Goal: Task Accomplishment & Management: Manage account settings

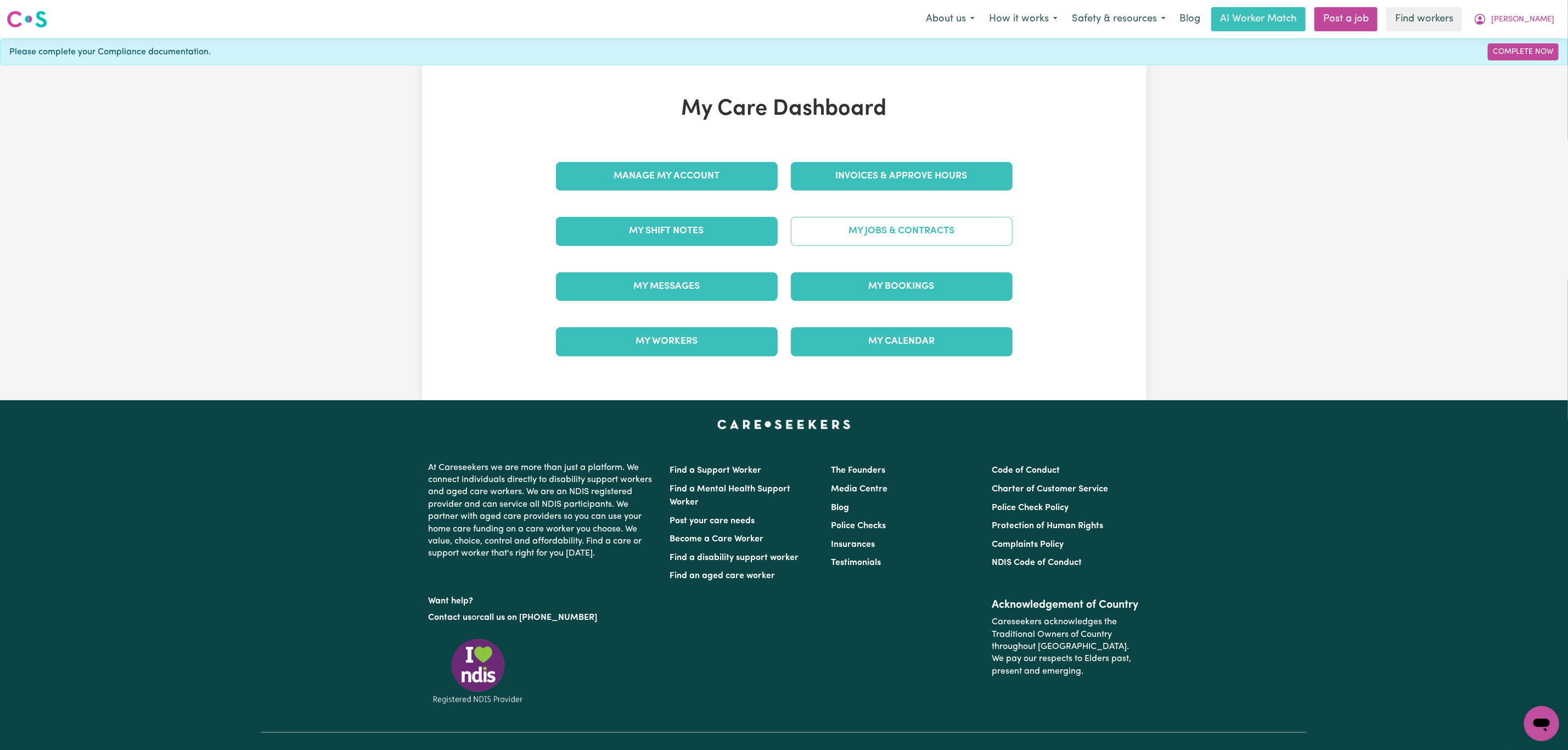
click at [829, 230] on link "My Jobs & Contracts" at bounding box center [901, 231] width 222 height 28
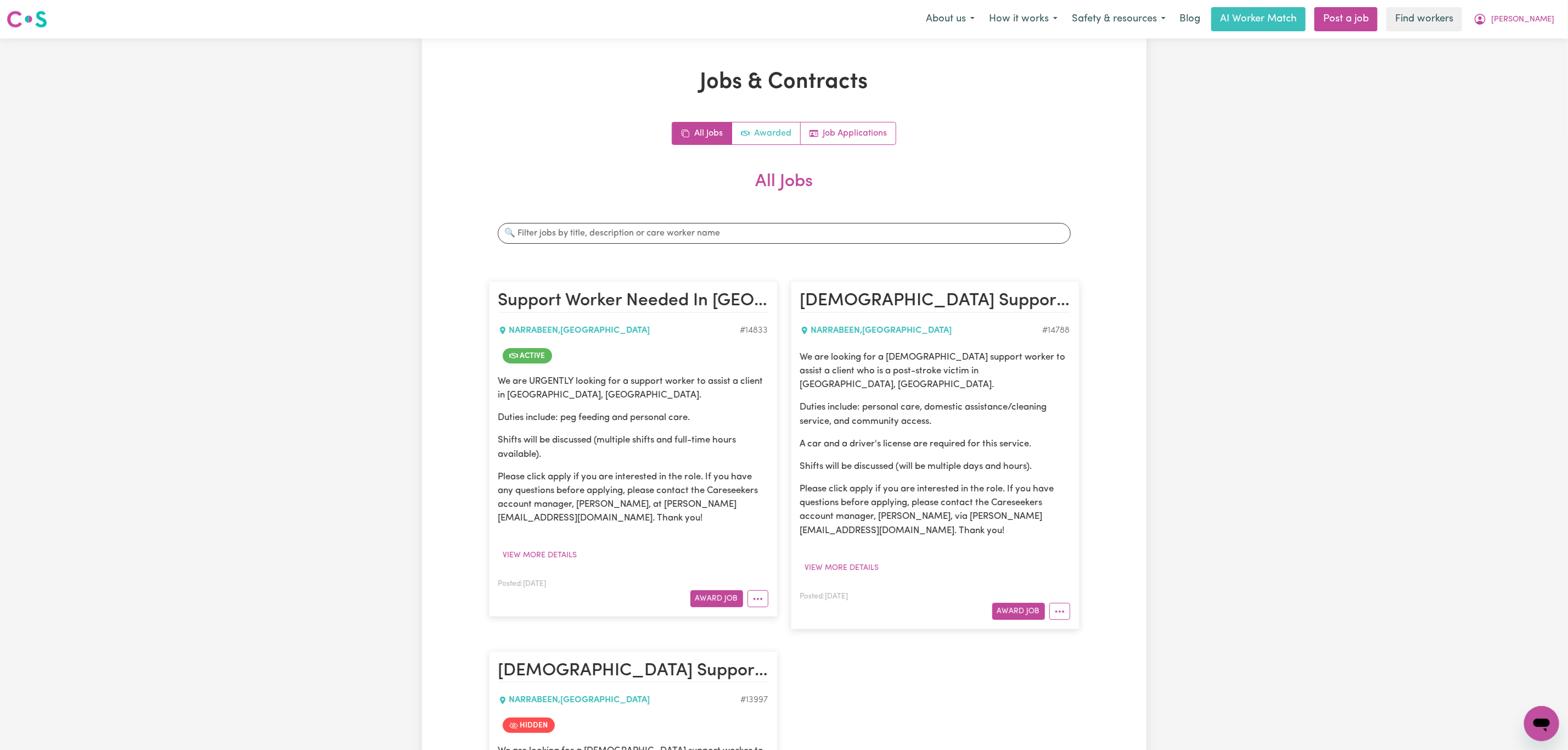
click at [776, 132] on link "Awarded" at bounding box center [766, 133] width 69 height 22
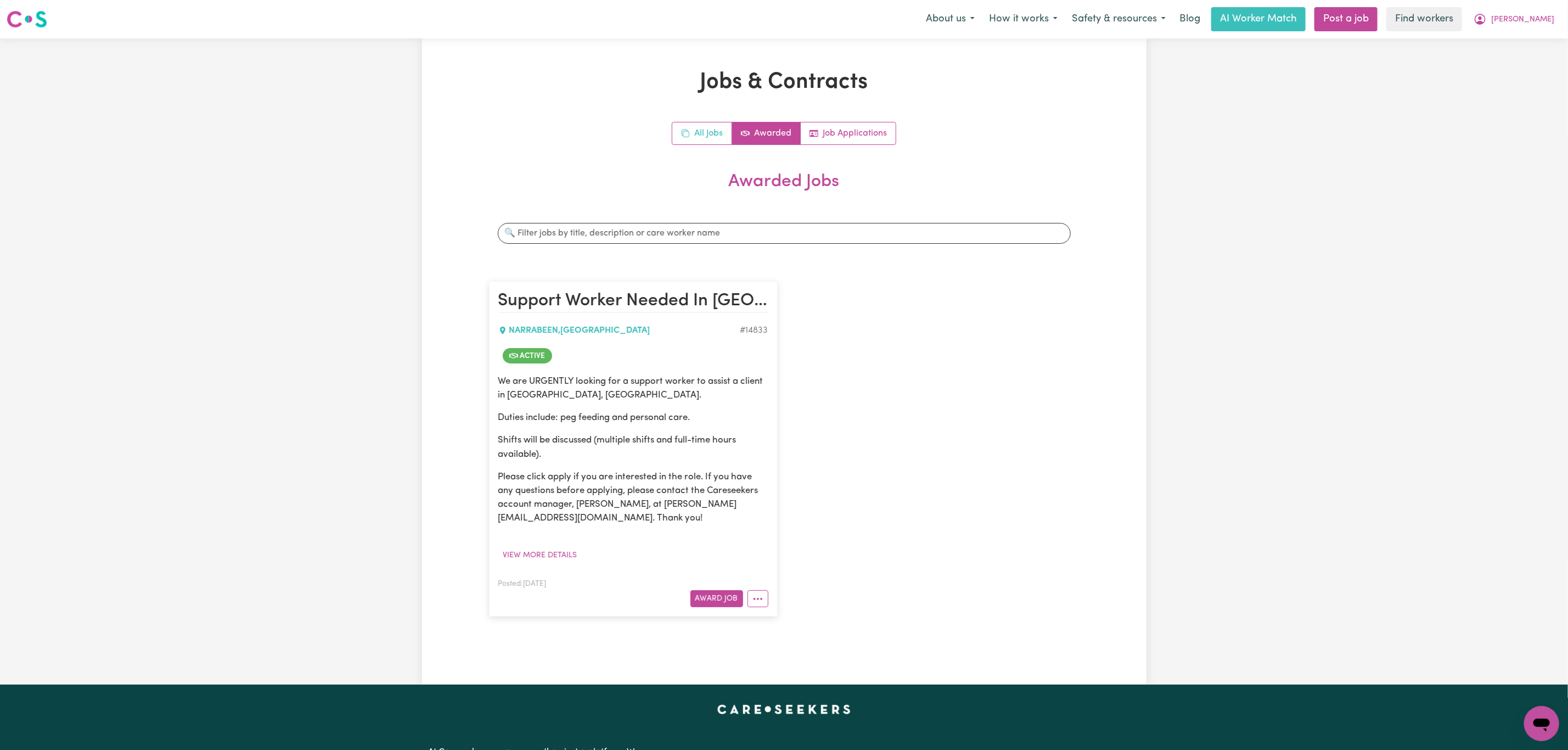
click at [692, 134] on link "All Jobs" at bounding box center [702, 133] width 60 height 22
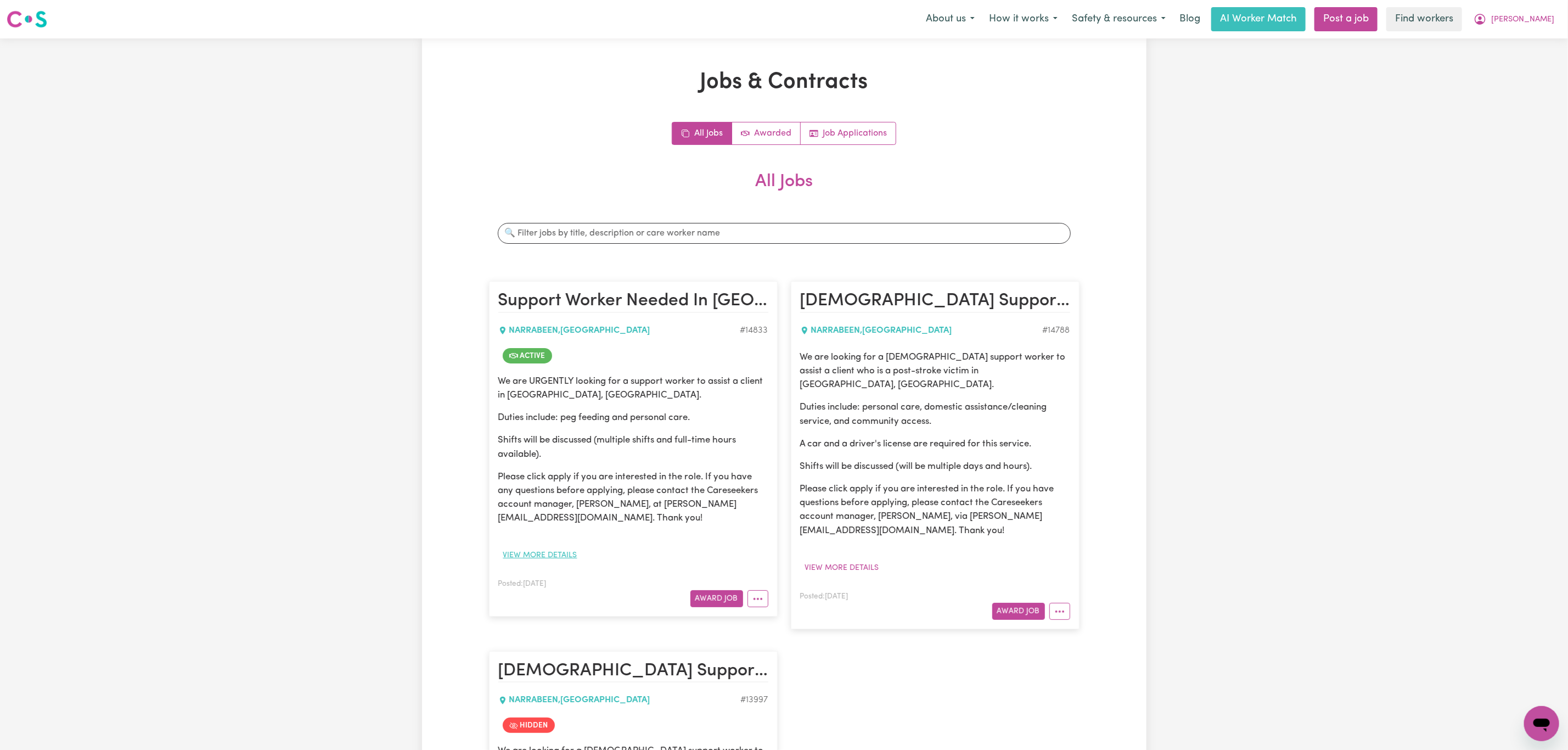
click at [552, 555] on button "View more details" at bounding box center [539, 555] width 84 height 17
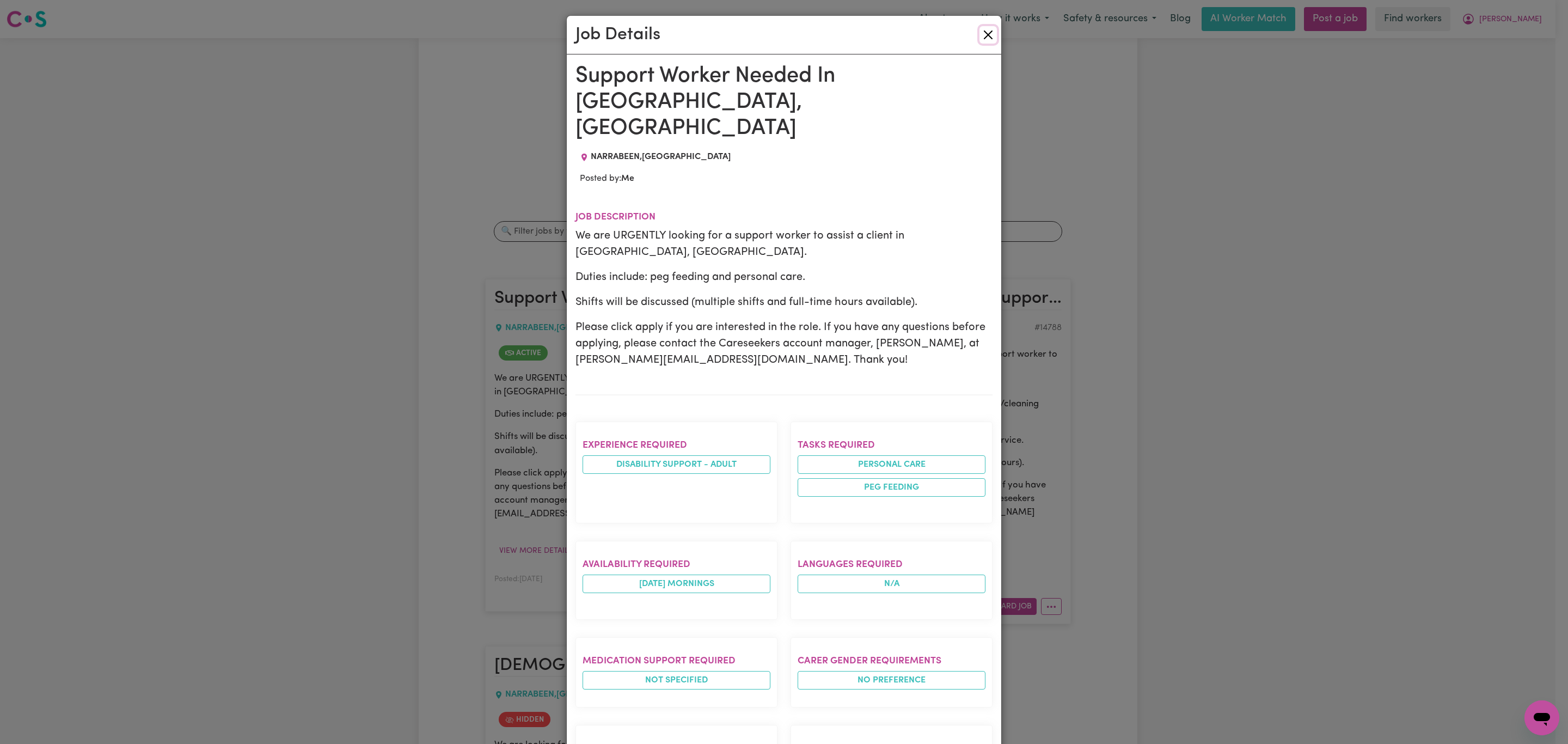
click at [980, 30] on button "Close" at bounding box center [988, 35] width 17 height 17
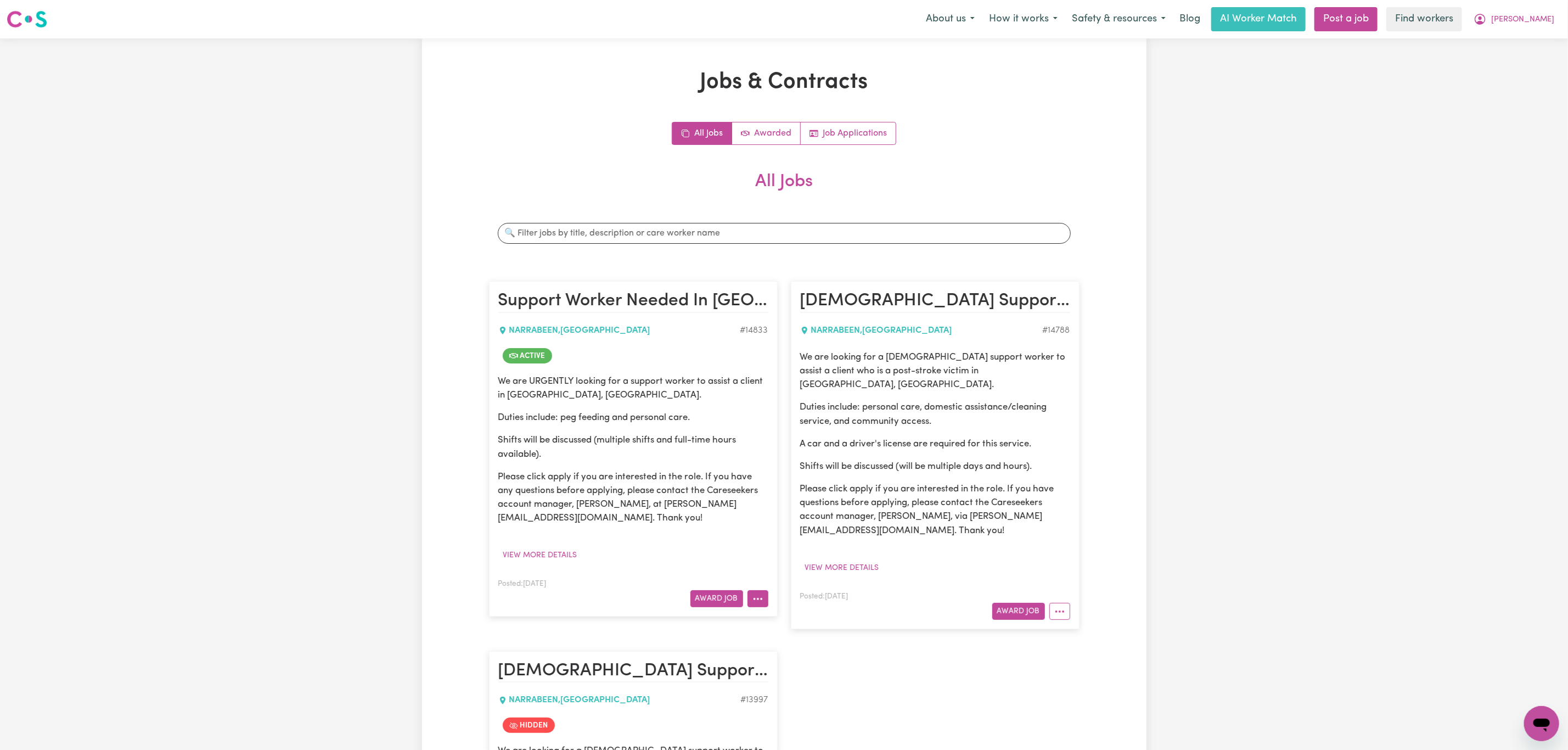
click at [753, 605] on icon "More options" at bounding box center [757, 598] width 11 height 11
click at [781, 469] on link "View/Edit Contract" at bounding box center [801, 462] width 107 height 22
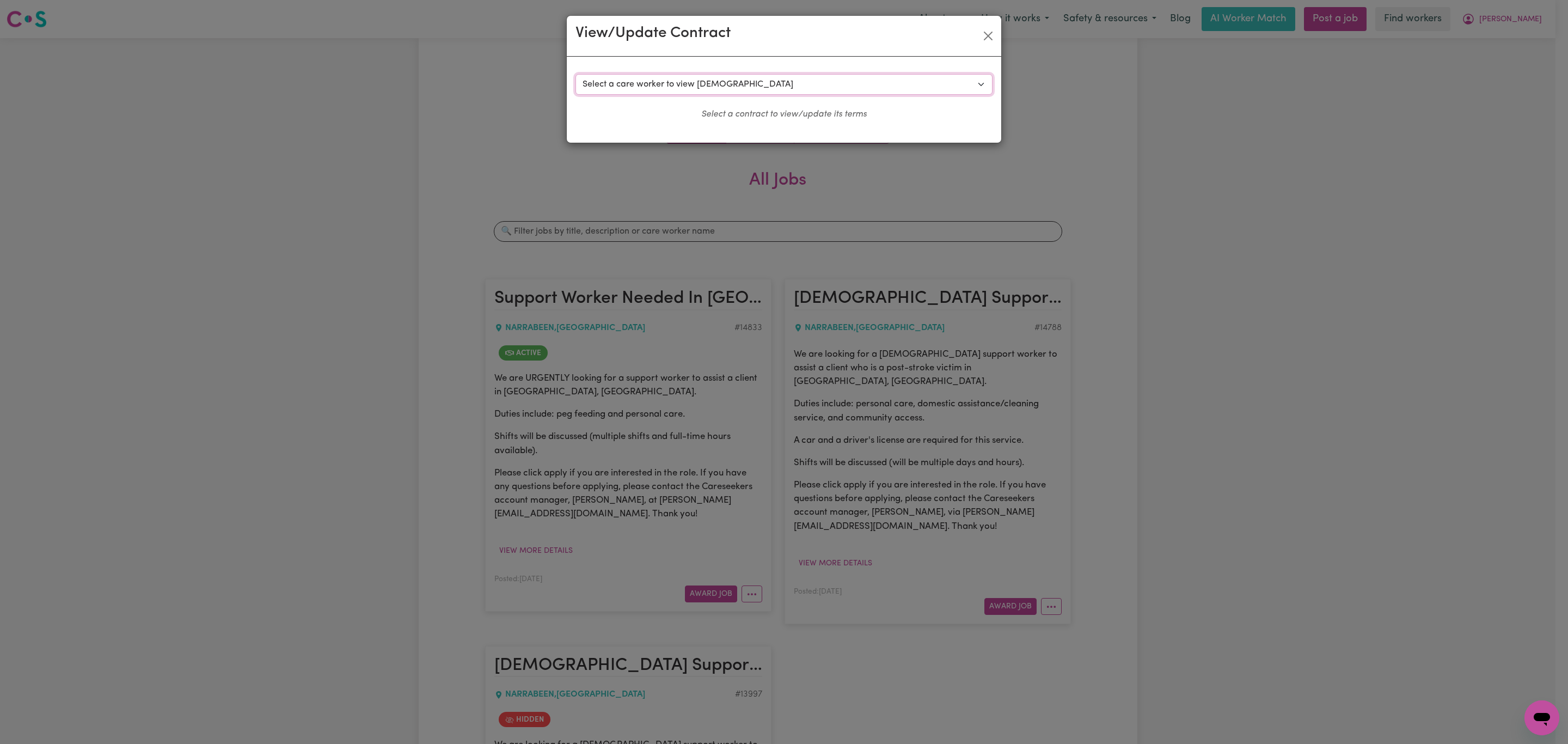
click at [820, 95] on select "Select a care worker to view [DEMOGRAPHIC_DATA] #10507 - [PERSON_NAME] (contrac…" at bounding box center [784, 85] width 417 height 21
click at [991, 31] on button "Close" at bounding box center [988, 36] width 17 height 17
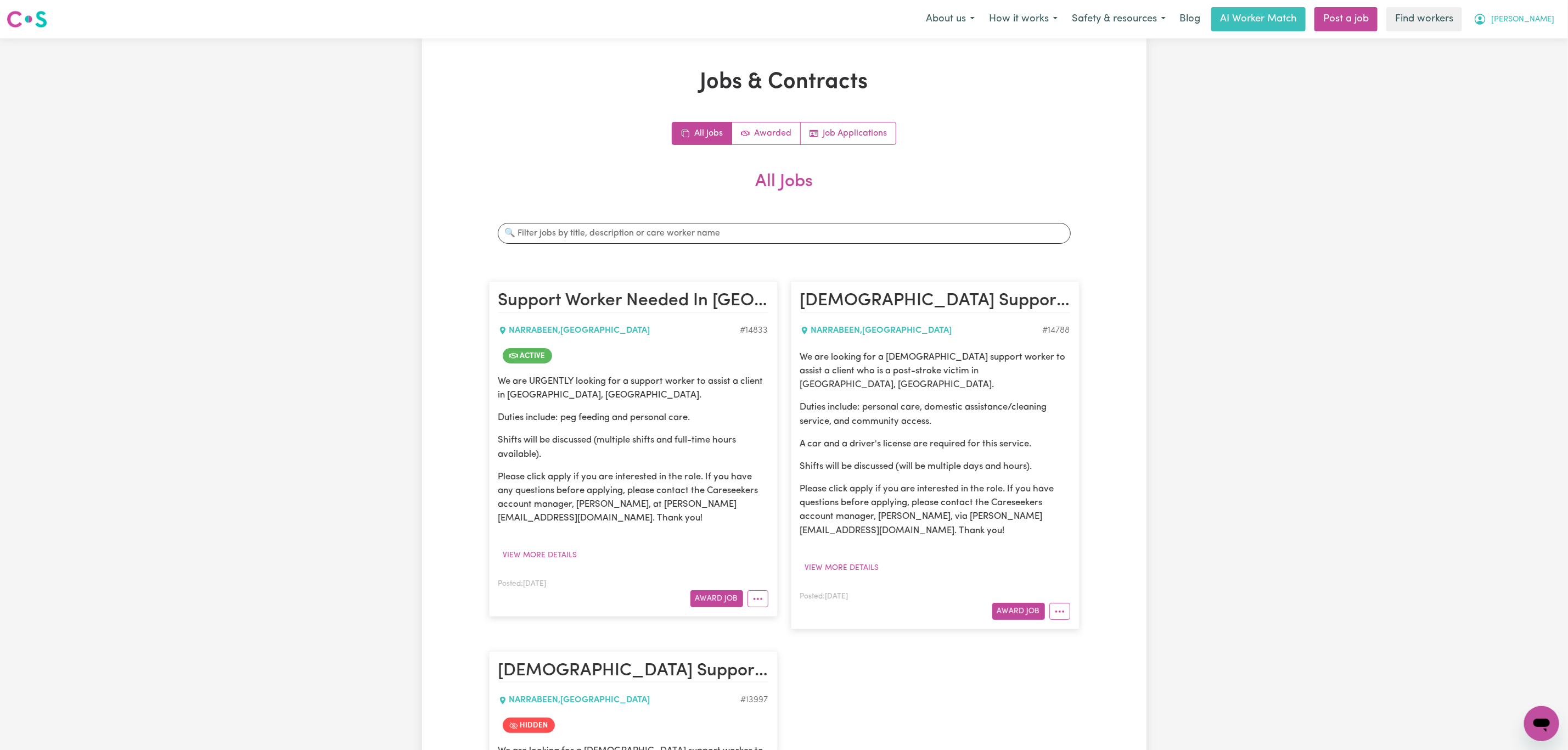
click at [1531, 24] on button "[PERSON_NAME]" at bounding box center [1514, 19] width 95 height 23
click at [1523, 61] on link "Logout" at bounding box center [1518, 63] width 87 height 21
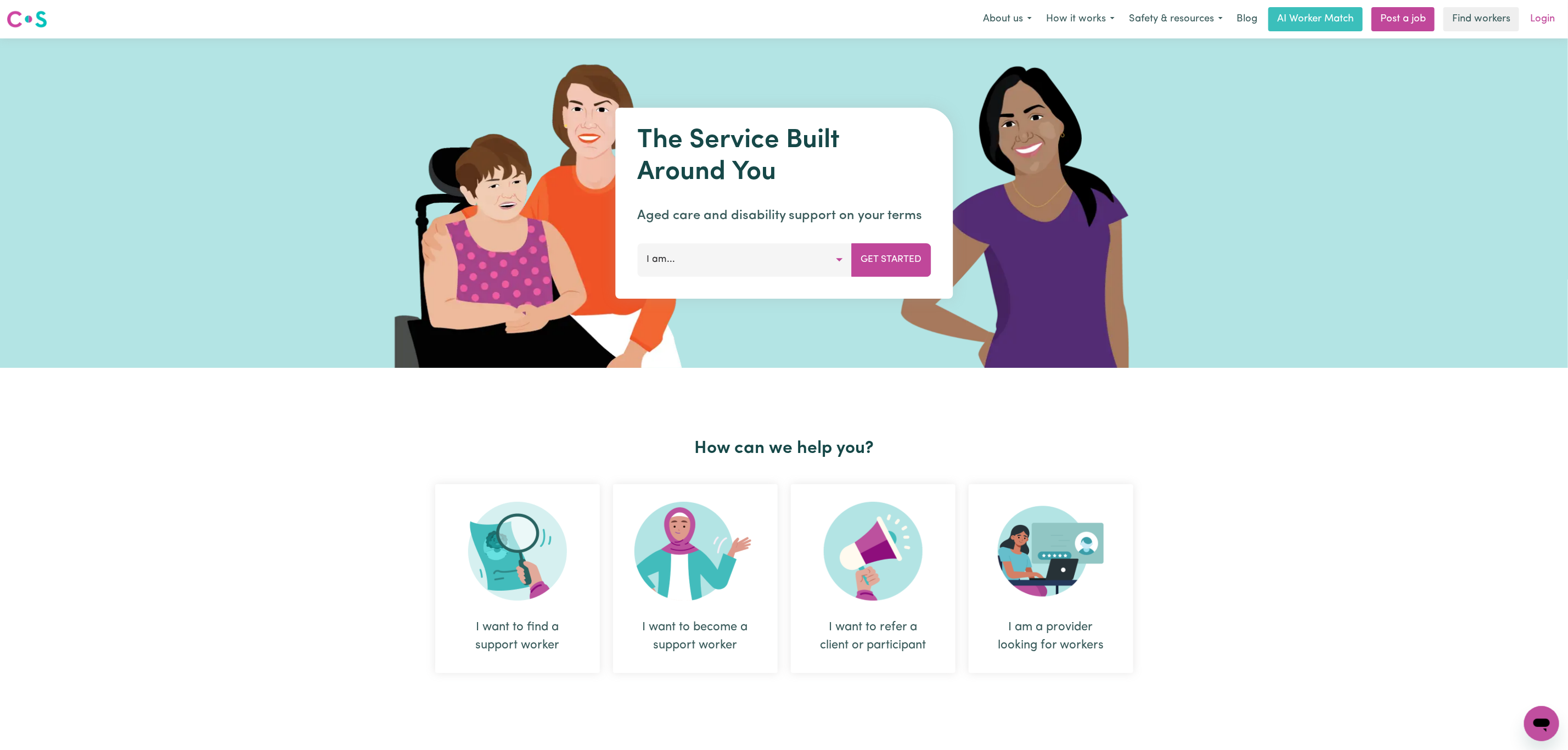
click at [1559, 21] on link "Login" at bounding box center [1542, 18] width 38 height 24
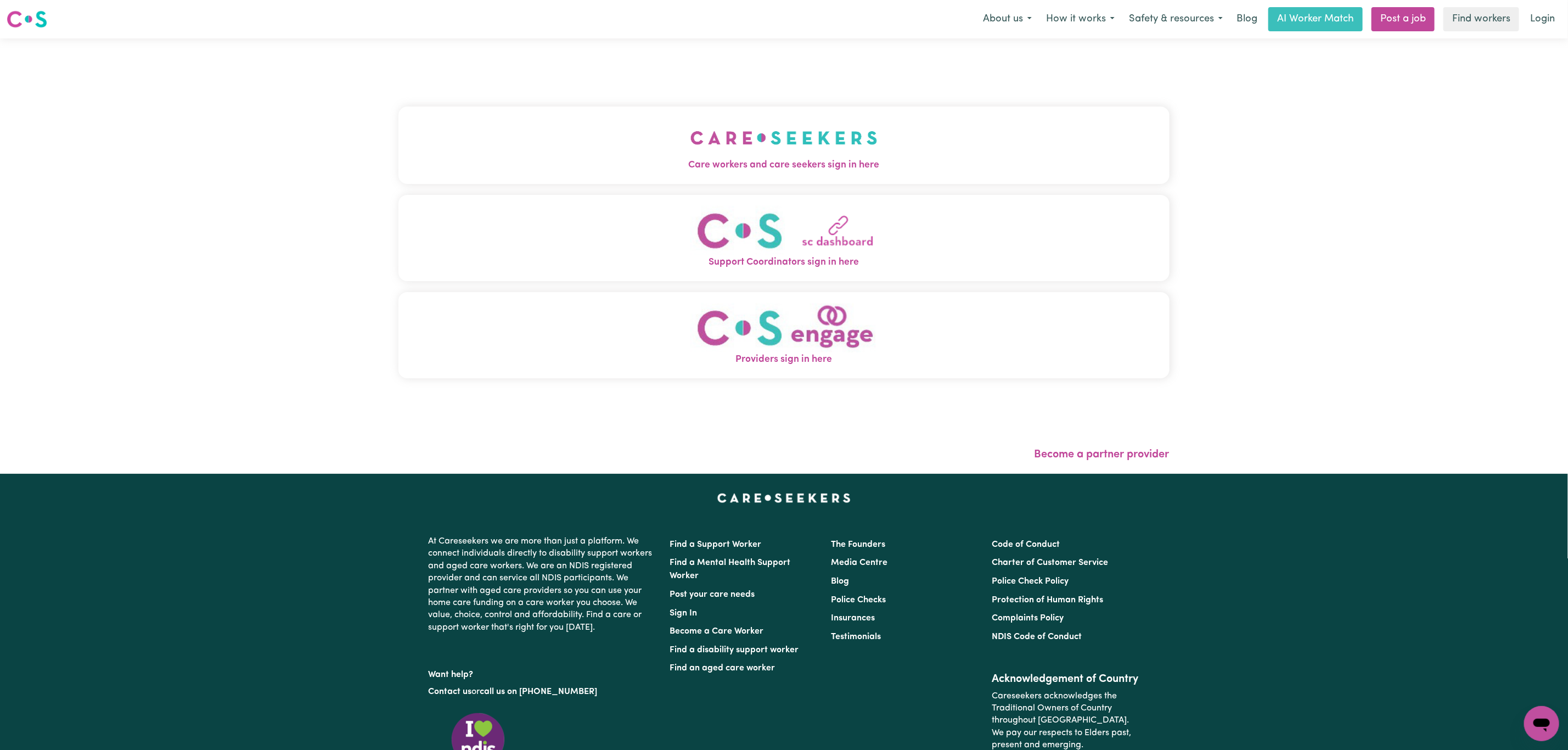
click at [726, 145] on button "Care workers and care seekers sign in here" at bounding box center [784, 144] width 771 height 77
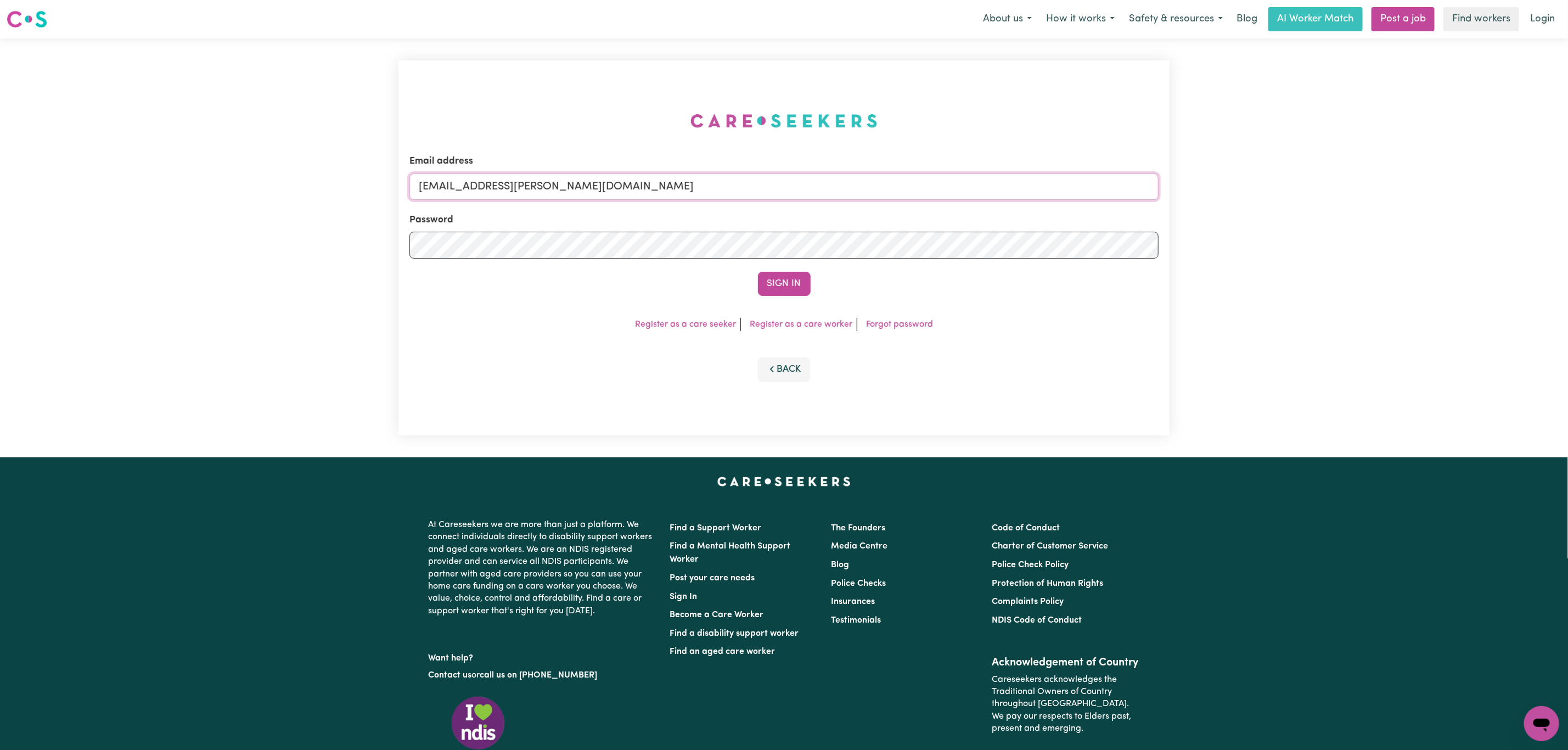
drag, startPoint x: 476, startPoint y: 186, endPoint x: 842, endPoint y: 195, distance: 366.1
click at [842, 195] on input "[EMAIL_ADDRESS][PERSON_NAME][DOMAIN_NAME]" at bounding box center [784, 186] width 749 height 26
paste input "KingsleyKhalilIC"
type input "[EMAIL_ADDRESS][DOMAIN_NAME]"
click at [782, 286] on button "Sign In" at bounding box center [784, 283] width 52 height 24
